Goal: Contribute content

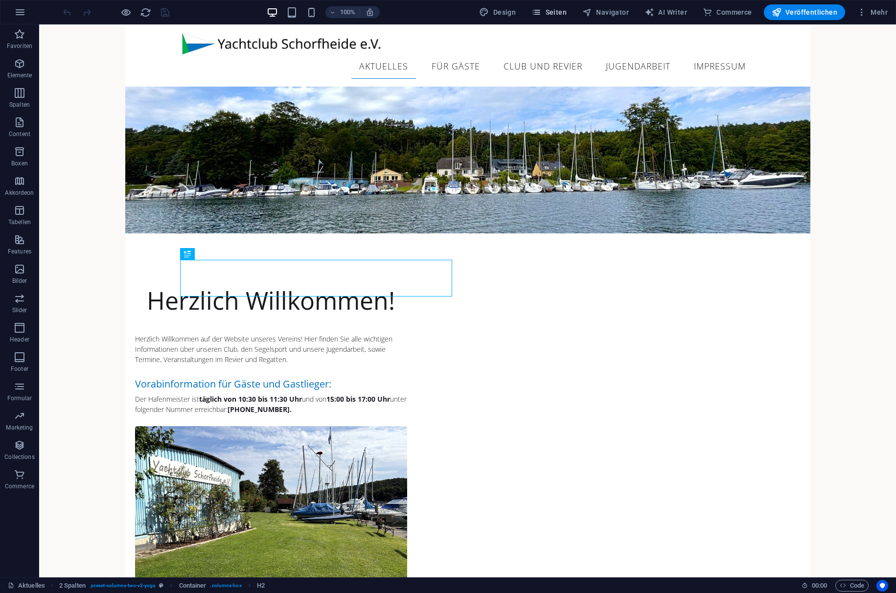
click at [560, 12] on span "Seiten" at bounding box center [548, 12] width 35 height 10
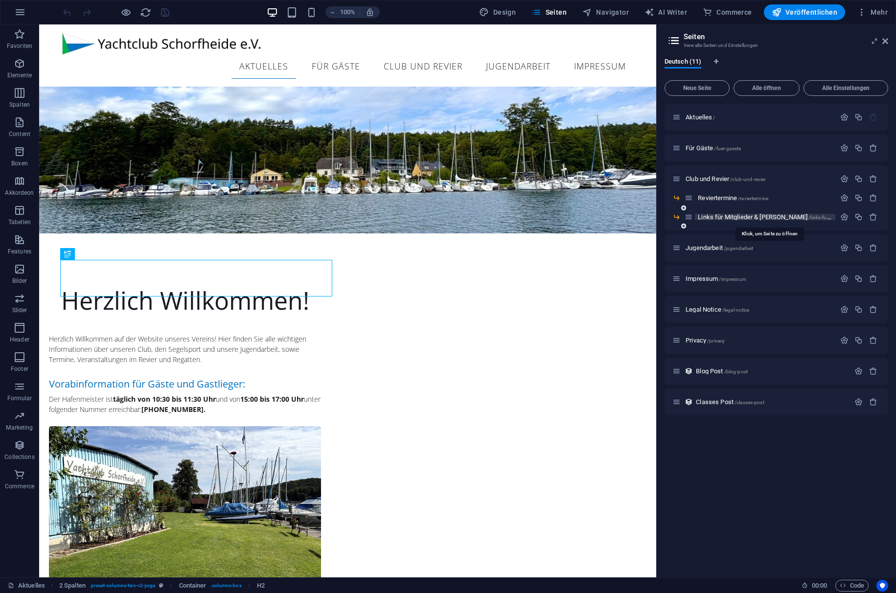
click at [711, 219] on span "Links für Mitglieder & [PERSON_NAME] /links-fuer-mitglieder-[PERSON_NAME]" at bounding box center [795, 216] width 197 height 7
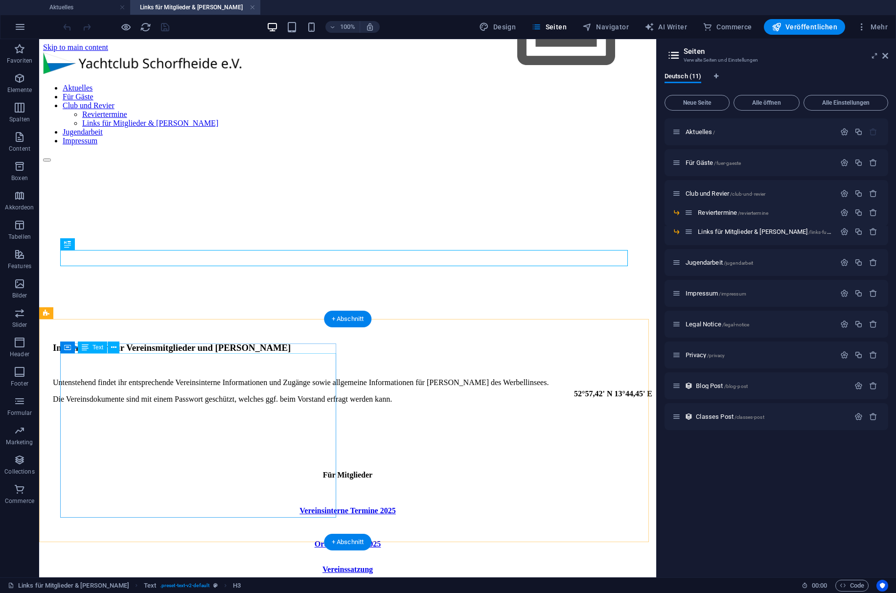
click at [202, 490] on div "Vereinsinterne Termine 2025 Ordnungsplan 2025 Vereinssatzung Beitragsordnung (S…" at bounding box center [347, 599] width 589 height 219
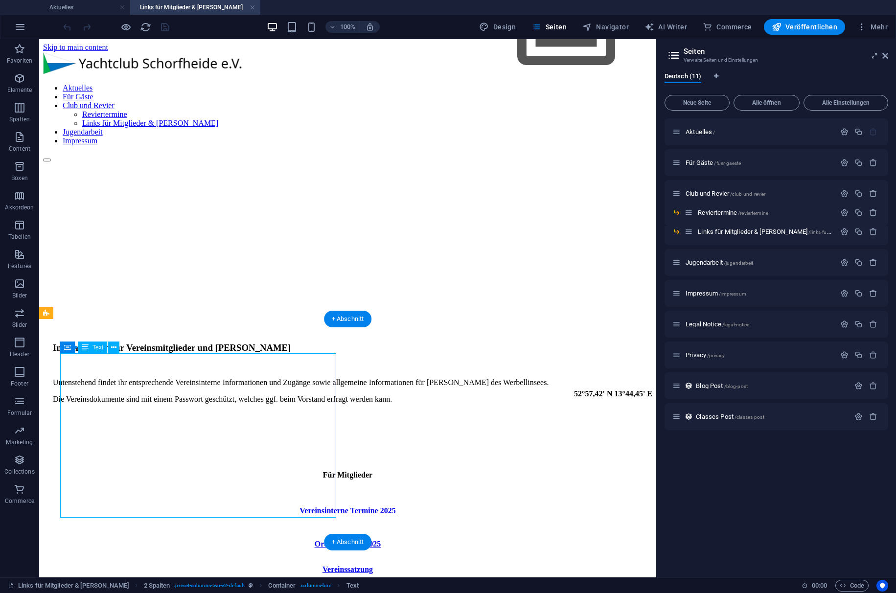
click at [202, 490] on div "Vereinsinterne Termine 2025 Ordnungsplan 2025 Vereinssatzung Beitragsordnung (S…" at bounding box center [347, 599] width 589 height 219
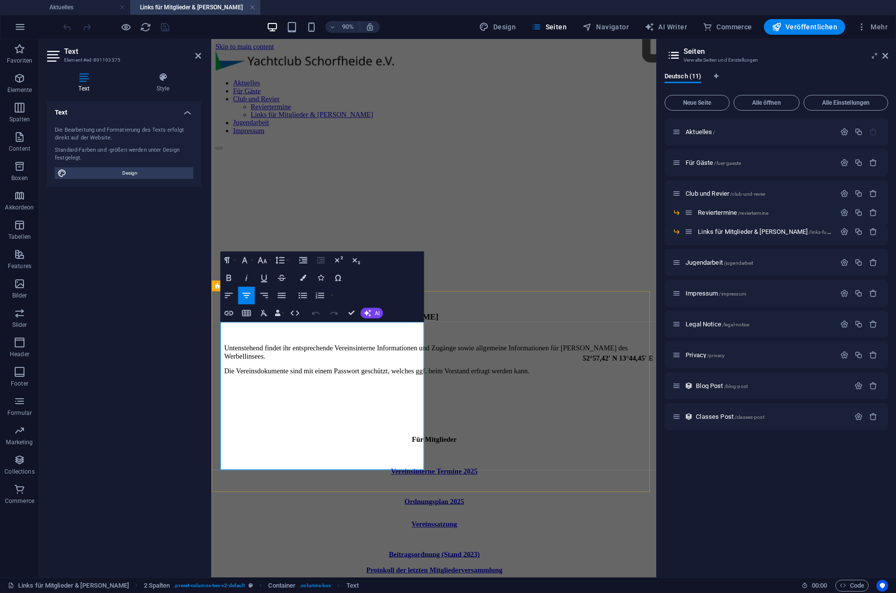
click at [322, 410] on icon "button" at bounding box center [324, 412] width 11 height 11
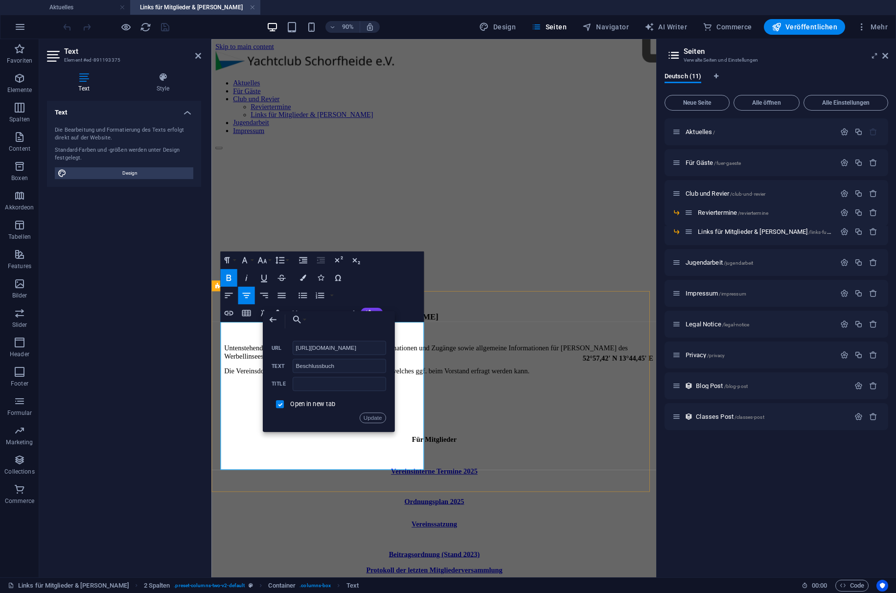
scroll to position [0, 225]
click at [300, 320] on icon "button" at bounding box center [297, 319] width 11 height 11
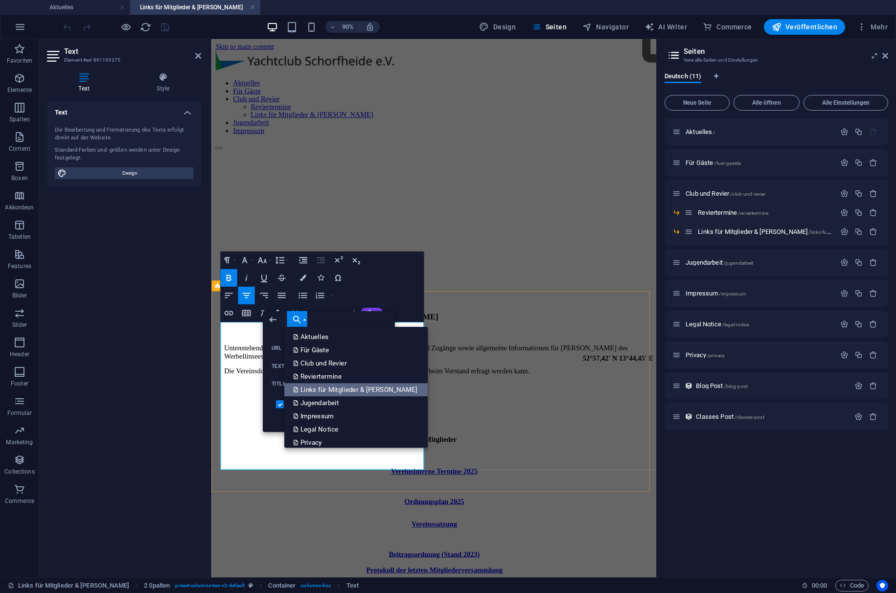
scroll to position [20, 0]
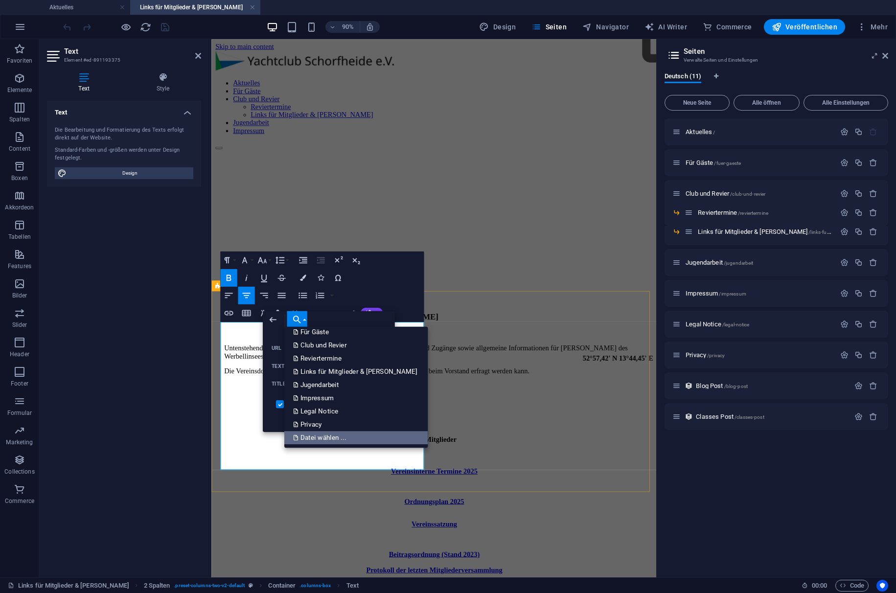
click at [330, 443] on p "Datei wählen ..." at bounding box center [320, 437] width 55 height 13
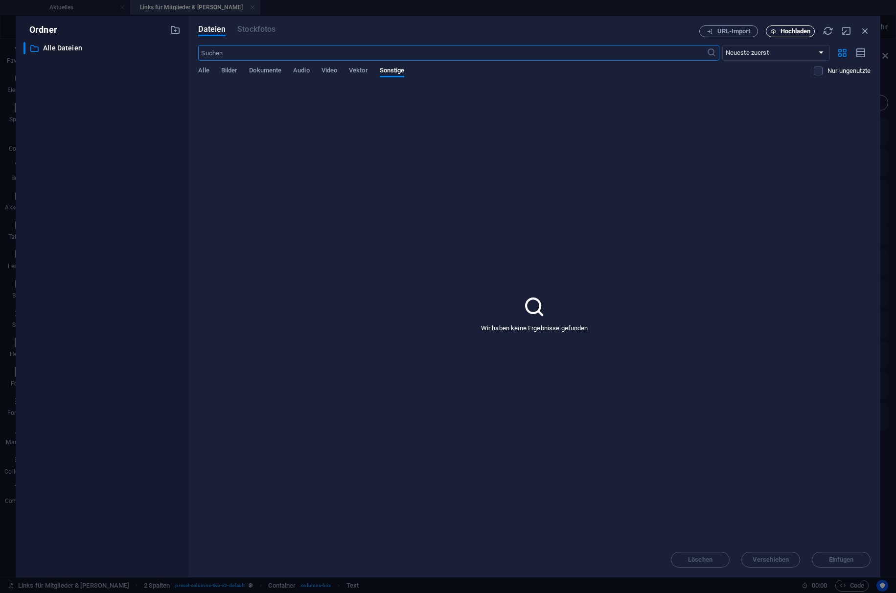
click at [787, 33] on span "Hochladen" at bounding box center [795, 31] width 30 height 6
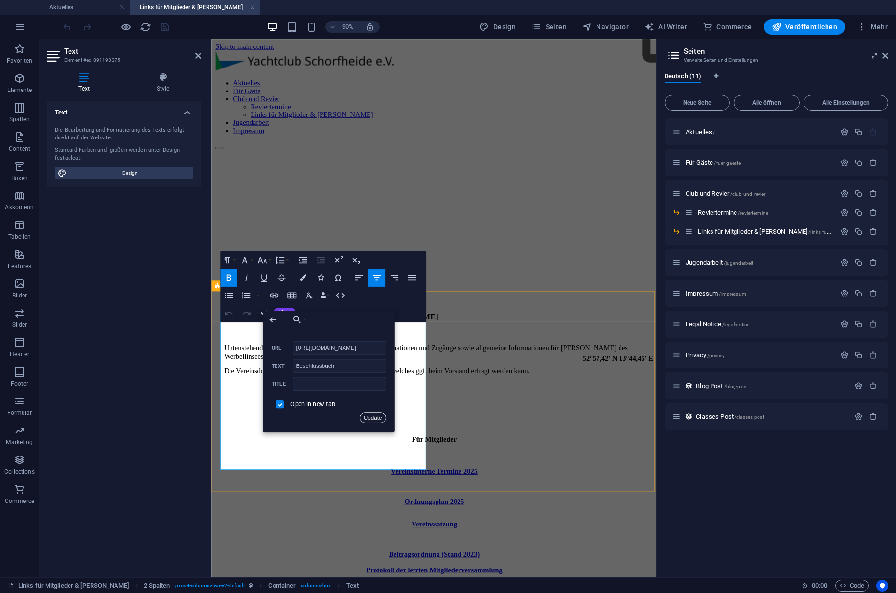
drag, startPoint x: 172, startPoint y: 421, endPoint x: 366, endPoint y: 418, distance: 194.7
click at [366, 418] on button "Update" at bounding box center [372, 417] width 26 height 11
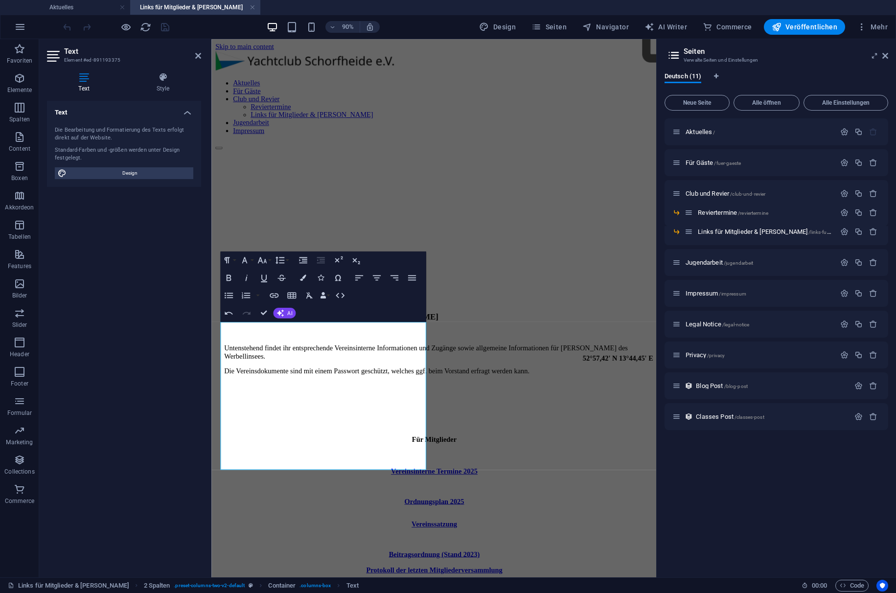
click at [424, 22] on div "90% Design Seiten Navigator AI Writer Commerce Veröffentlichen Mehr" at bounding box center [476, 27] width 830 height 16
click at [294, 389] on div "52°57,42' N 13°44,45' E" at bounding box center [458, 462] width 486 height 147
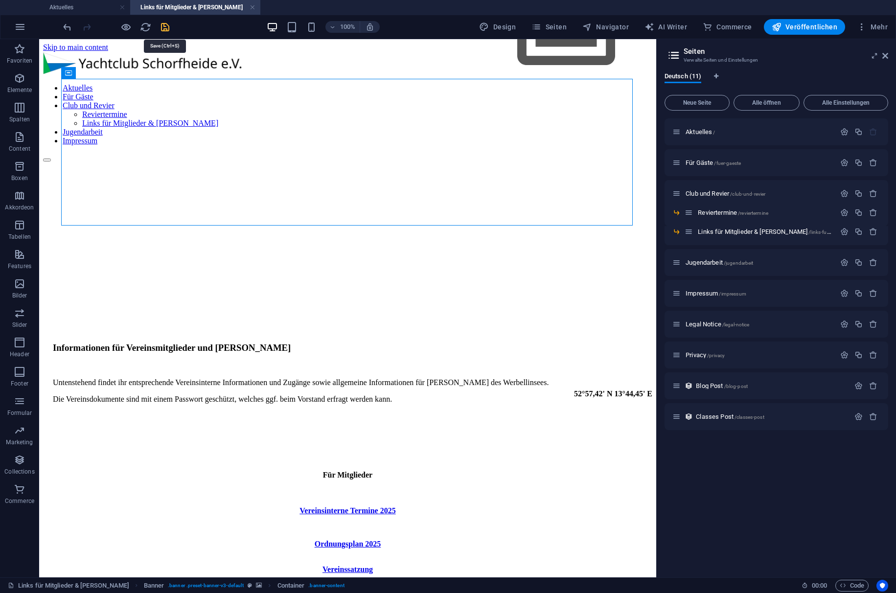
click at [164, 28] on icon "save" at bounding box center [164, 27] width 11 height 11
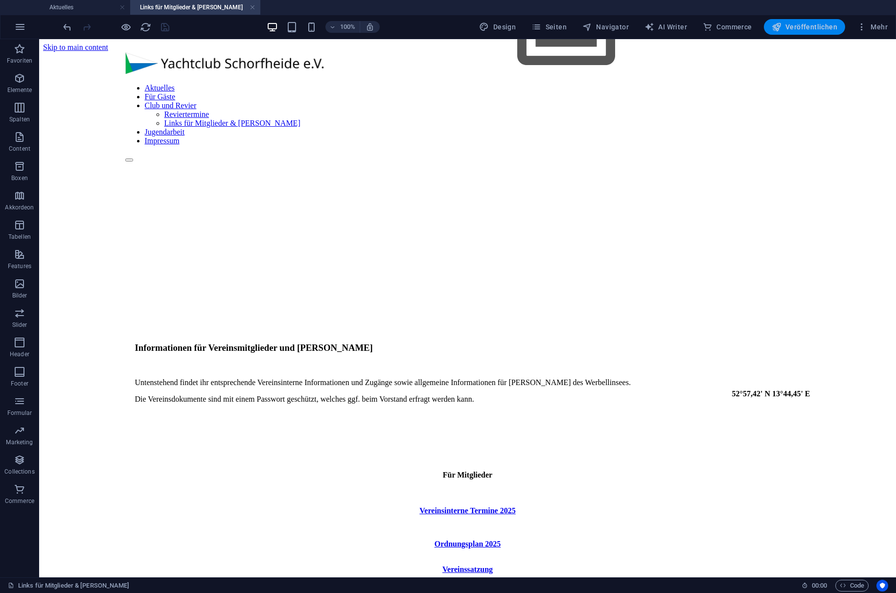
click at [832, 30] on span "Veröffentlichen" at bounding box center [804, 27] width 66 height 10
